Goal: Information Seeking & Learning: Learn about a topic

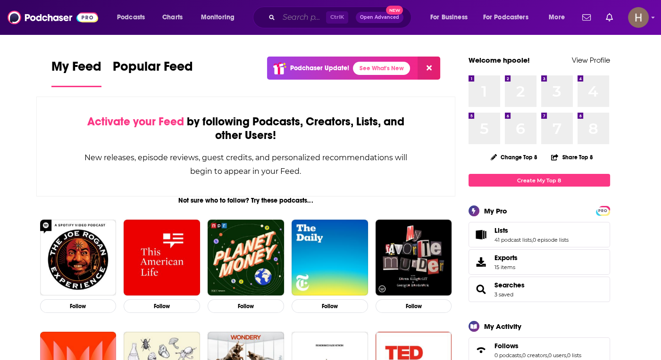
drag, startPoint x: 301, startPoint y: 16, endPoint x: 297, endPoint y: 13, distance: 5.1
click at [301, 16] on input "Search podcasts, credits, & more..." at bounding box center [302, 17] width 47 height 15
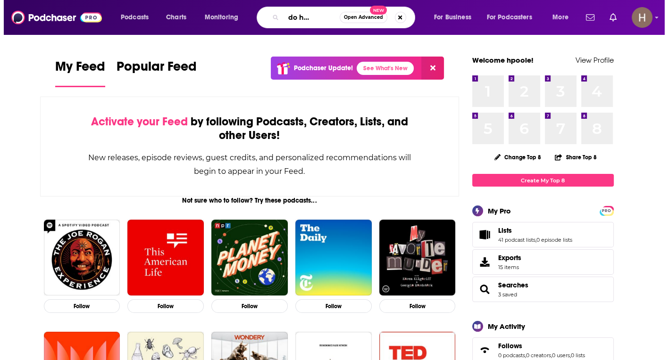
scroll to position [0, 28]
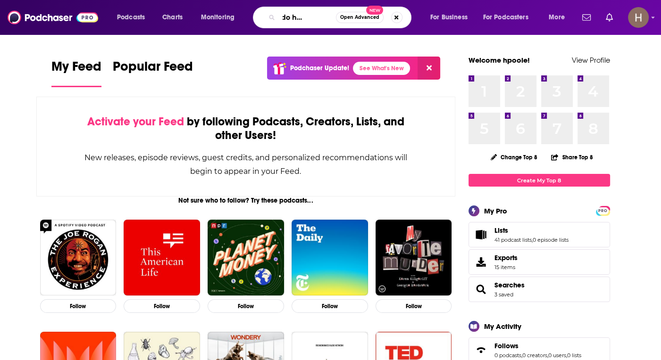
type input "we can do hard things"
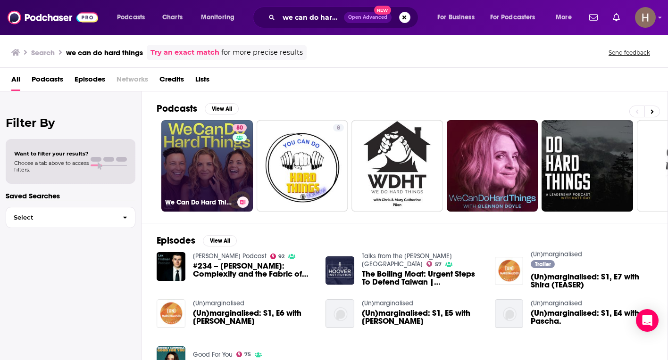
click at [202, 154] on link "80 We Can Do Hard Things" at bounding box center [207, 166] width 92 height 92
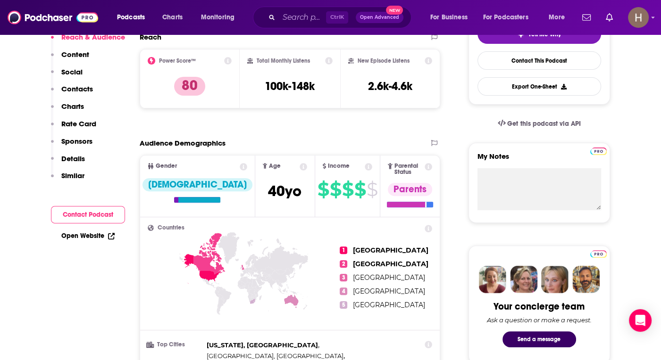
scroll to position [142, 0]
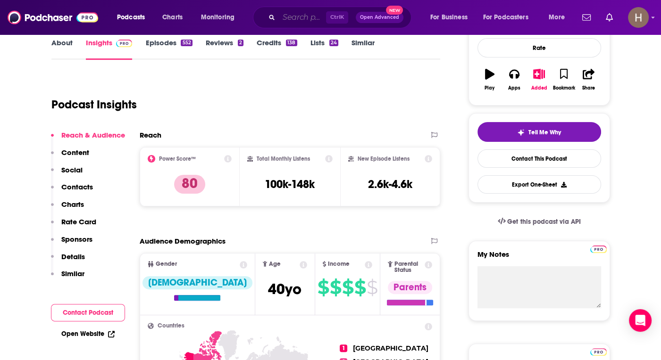
click at [299, 20] on input "Search podcasts, credits, & more..." at bounding box center [302, 17] width 47 height 15
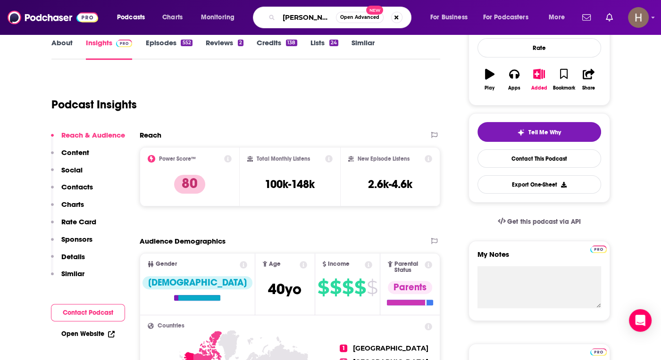
type input "[PERSON_NAME]"
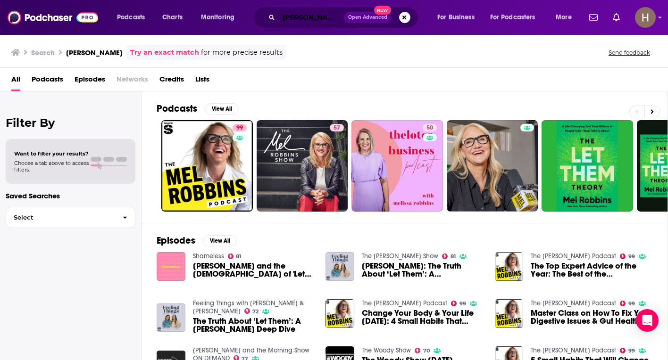
click at [323, 15] on input "[PERSON_NAME]" at bounding box center [311, 17] width 65 height 15
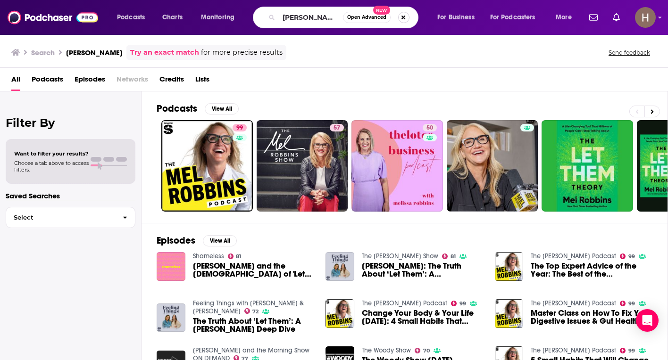
click at [405, 13] on button "Search podcasts, credits, & more..." at bounding box center [403, 17] width 11 height 11
type input "[PERSON_NAME]"
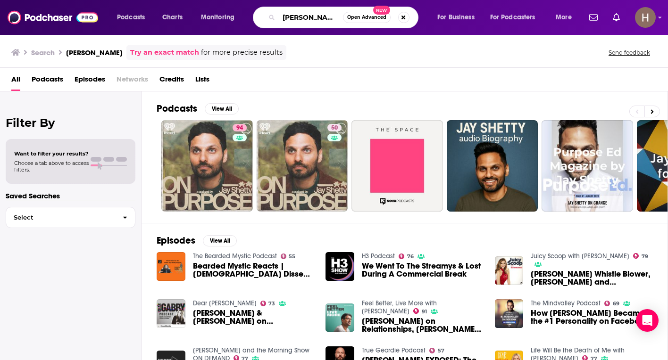
click at [317, 15] on input "[PERSON_NAME]" at bounding box center [311, 17] width 64 height 15
click at [404, 15] on button "Search podcasts, credits, & more..." at bounding box center [403, 17] width 11 height 11
type input "[PERSON_NAME]"
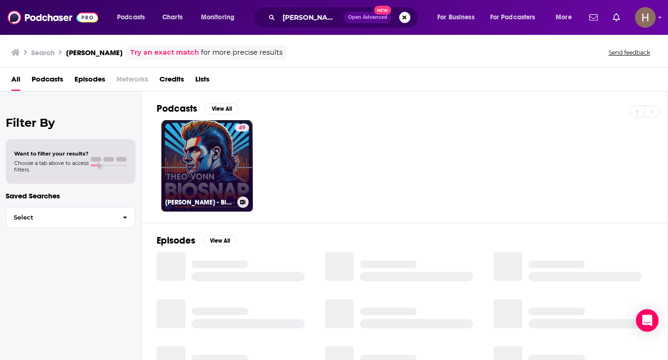
click at [221, 162] on link "49 [PERSON_NAME] - BioSnap living biography" at bounding box center [207, 166] width 92 height 92
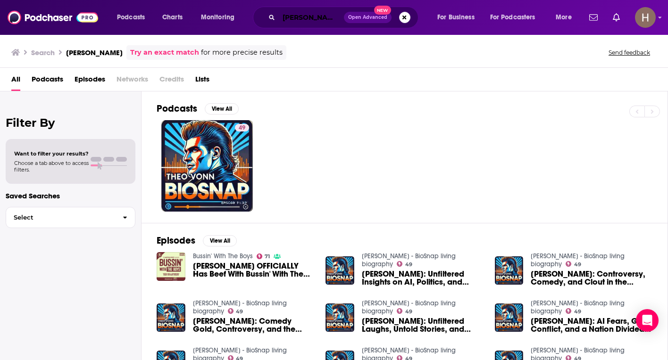
click at [321, 16] on input "[PERSON_NAME]" at bounding box center [311, 17] width 65 height 15
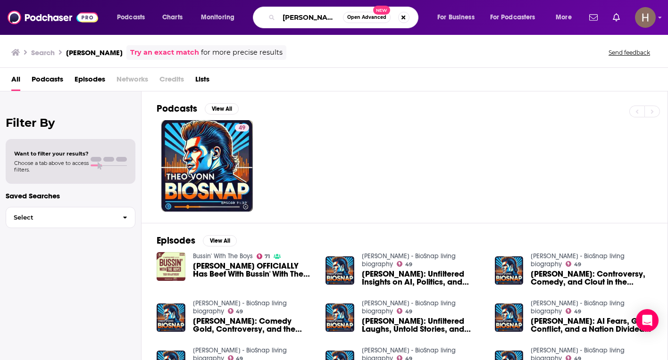
type input "[PERSON_NAME]"
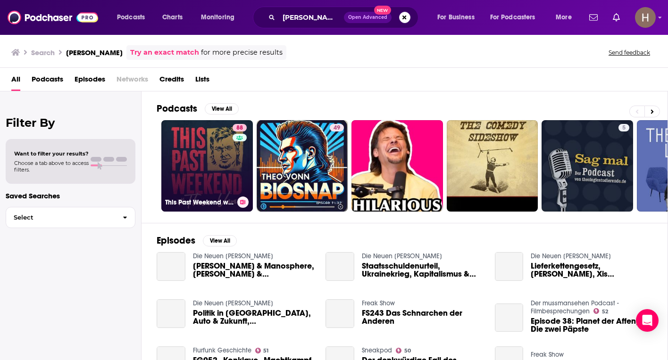
click at [211, 175] on link "88 This Past Weekend w/ [PERSON_NAME]" at bounding box center [207, 166] width 92 height 92
